Goal: Task Accomplishment & Management: Use online tool/utility

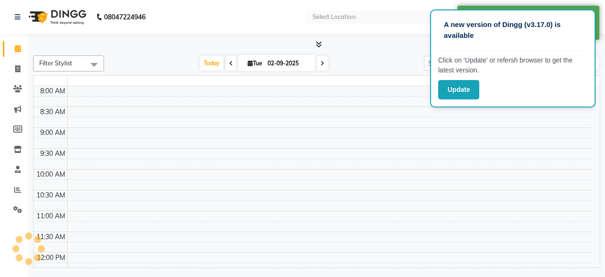
select select "en"
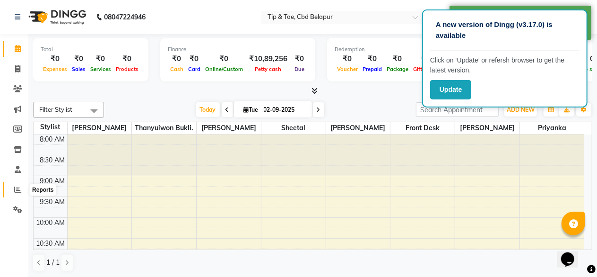
click at [18, 190] on icon at bounding box center [17, 189] width 7 height 7
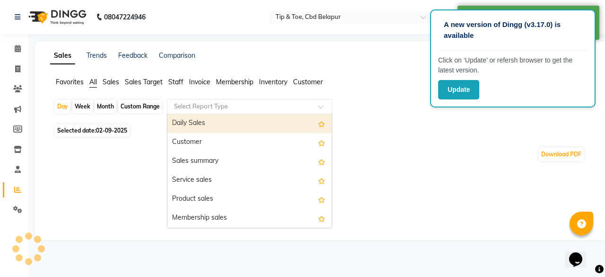
click at [192, 104] on input "text" at bounding box center [240, 106] width 136 height 9
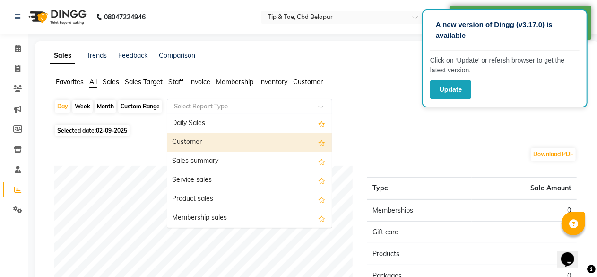
click at [191, 144] on div "Customer" at bounding box center [249, 142] width 165 height 19
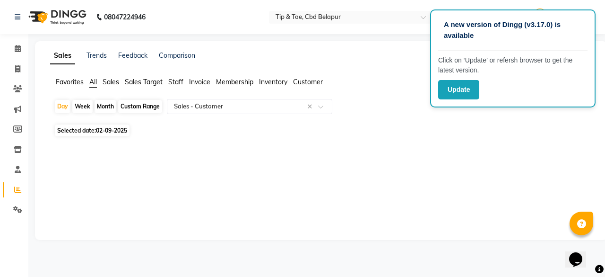
click at [97, 128] on span "02-09-2025" at bounding box center [111, 130] width 31 height 7
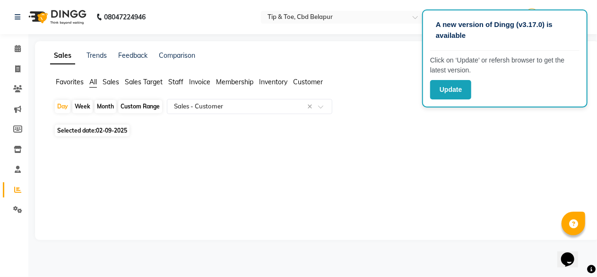
select select "9"
select select "2025"
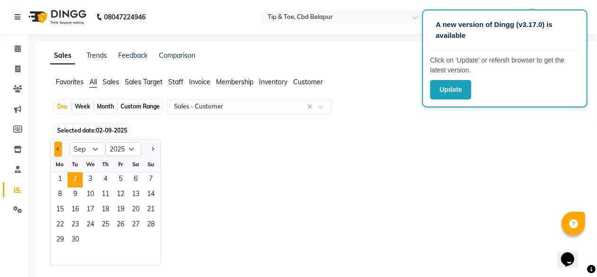
click at [55, 148] on button "Previous month" at bounding box center [58, 148] width 8 height 15
select select "8"
click at [150, 236] on span "31" at bounding box center [150, 240] width 15 height 15
select select "full_report"
select select "pdf"
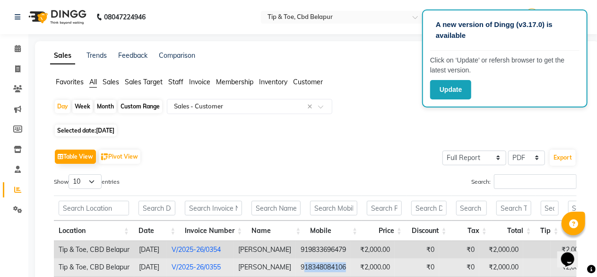
drag, startPoint x: 316, startPoint y: 263, endPoint x: 373, endPoint y: 261, distance: 57.3
click at [373, 261] on tr "Tip & Toe, CBD Belapur [DATE] V/2025-26/0355 [PERSON_NAME] 918348084106 ₹2,000.…" at bounding box center [385, 266] width 663 height 17
copy td "18348084106"
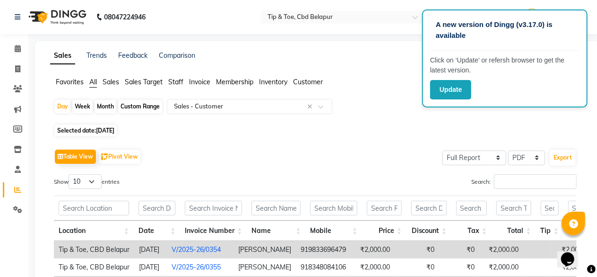
click at [184, 79] on span "Staff" at bounding box center [175, 82] width 15 height 9
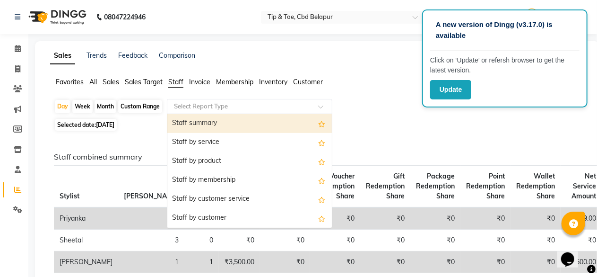
click at [181, 102] on input "text" at bounding box center [240, 106] width 136 height 9
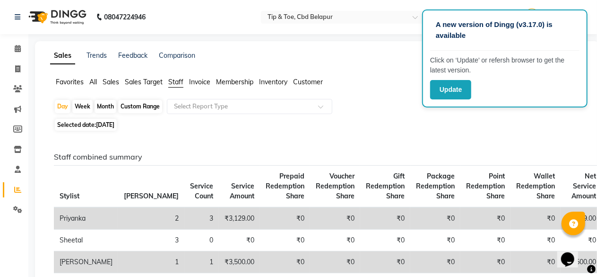
click at [100, 104] on div "Month" at bounding box center [106, 106] width 22 height 13
select select "8"
select select "2025"
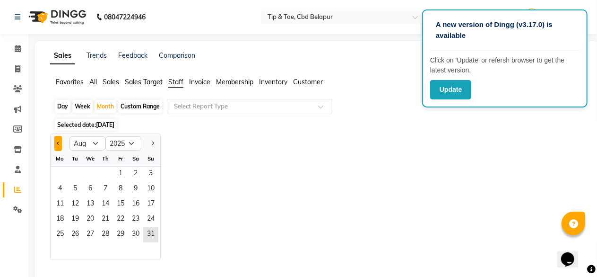
click at [57, 141] on button "Previous month" at bounding box center [58, 143] width 8 height 15
select select "7"
click at [74, 171] on span "1" at bounding box center [75, 173] width 15 height 15
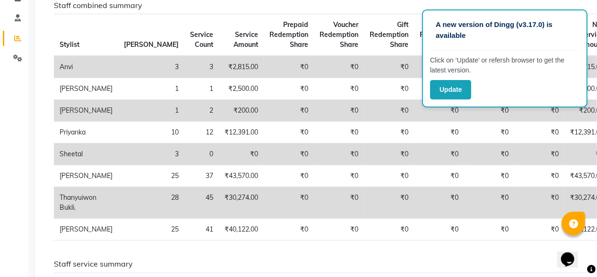
scroll to position [170, 0]
